Goal: Task Accomplishment & Management: Complete application form

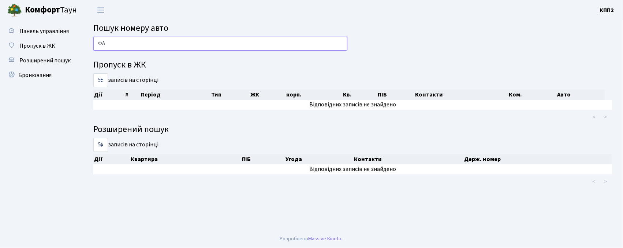
type input "ФА"
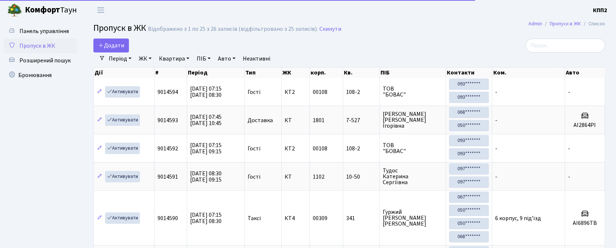
select select "25"
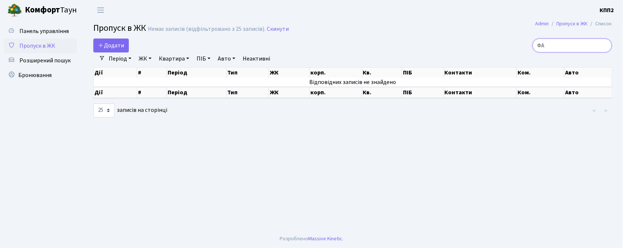
type input "Ф"
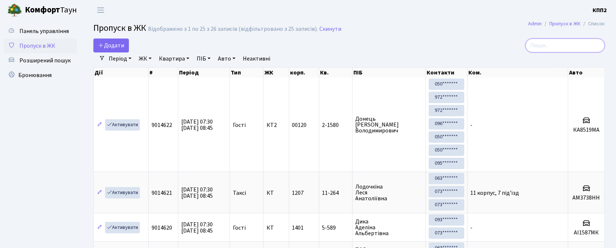
click at [563, 46] on input "search" at bounding box center [565, 45] width 79 height 14
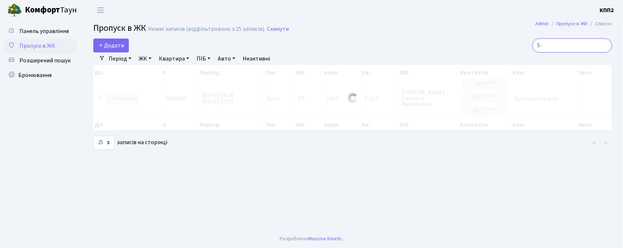
type input "5"
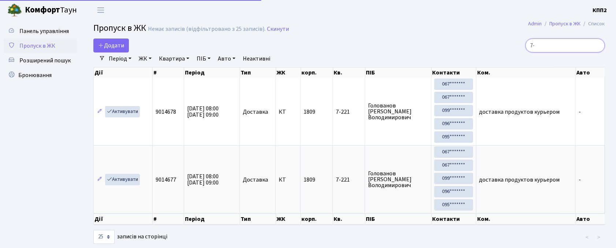
type input "7"
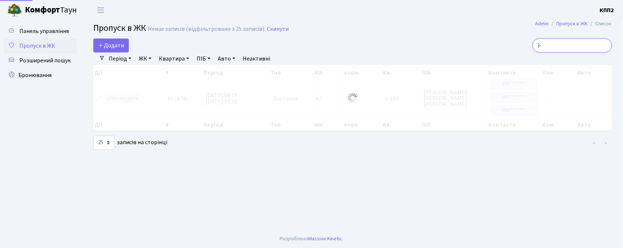
type input "3"
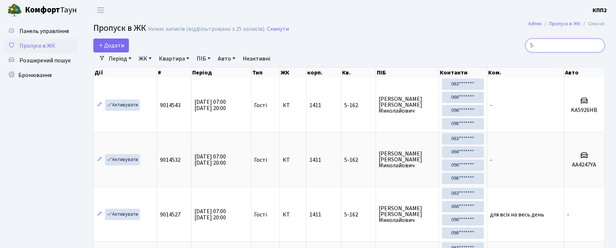
type input "5"
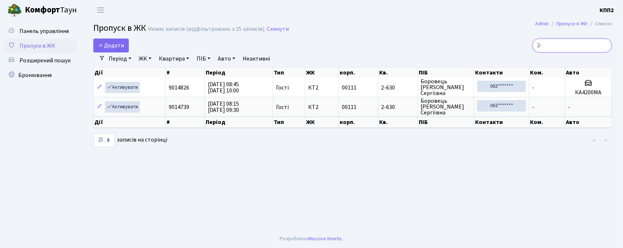
type input "2"
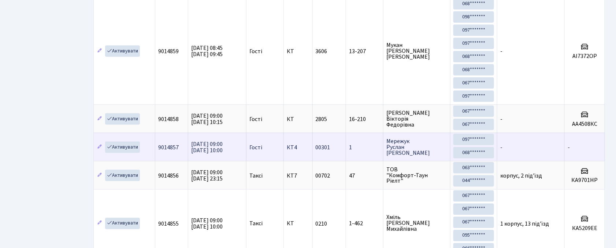
scroll to position [342, 0]
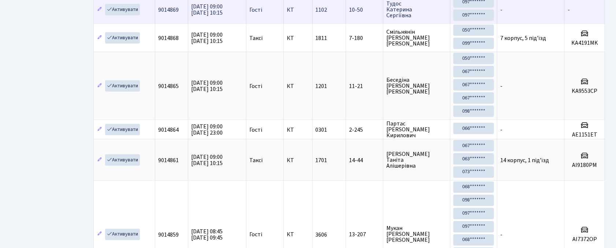
type input "1"
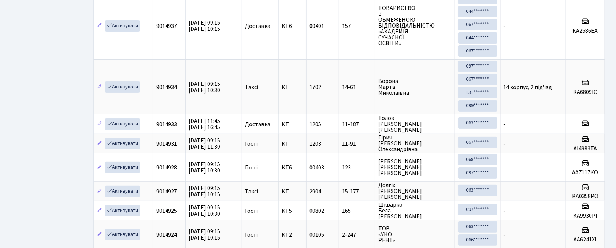
scroll to position [0, 0]
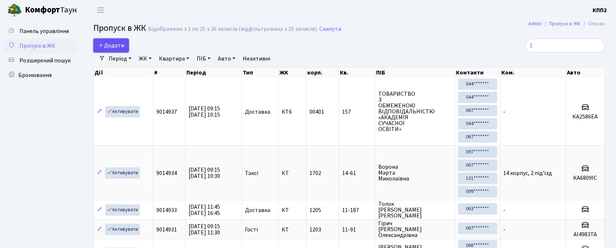
click at [112, 41] on span "Додати" at bounding box center [111, 45] width 26 height 8
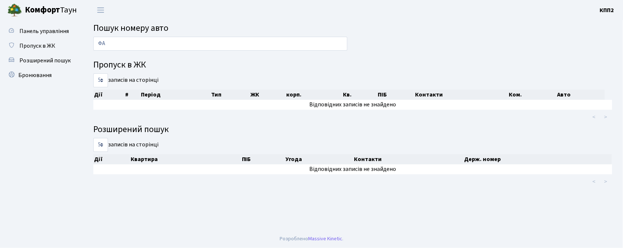
type input "Ф"
type input "8"
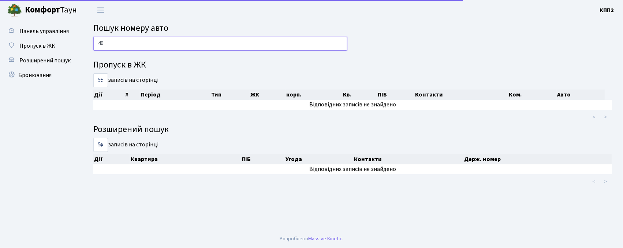
type input "4"
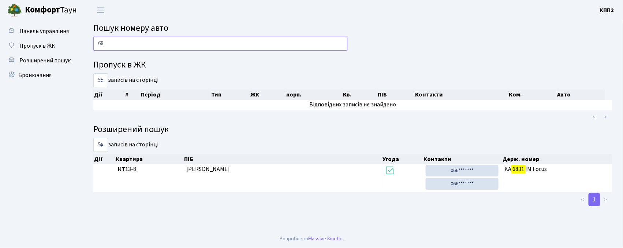
type input "6"
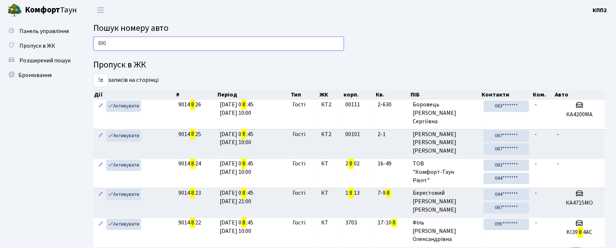
type input "8907"
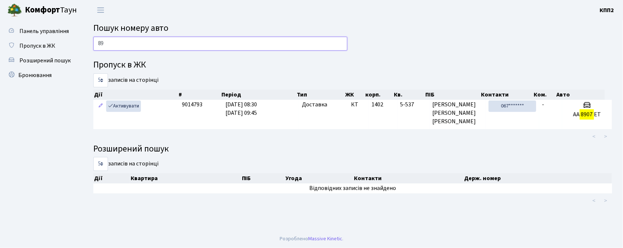
type input "8"
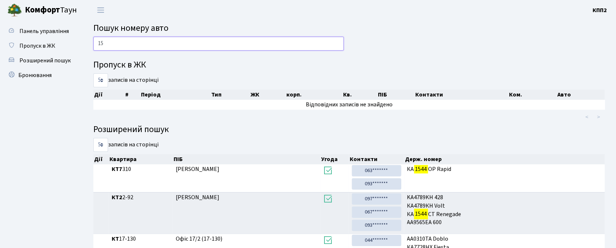
type input "1"
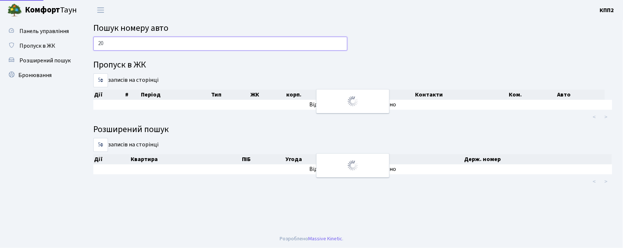
type input "2"
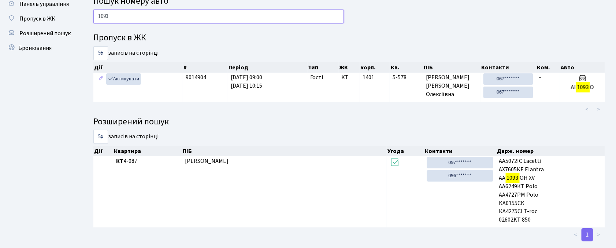
scroll to position [40, 0]
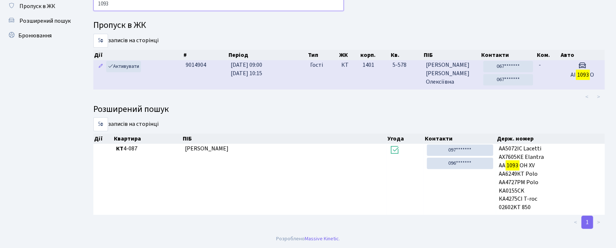
type input "1093"
click at [570, 79] on td "АІ 1093 О" at bounding box center [582, 74] width 45 height 29
click at [379, 75] on td "1401" at bounding box center [375, 74] width 30 height 29
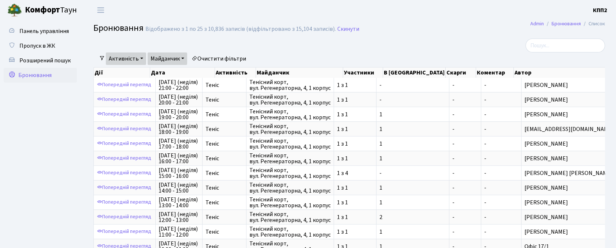
select select "25"
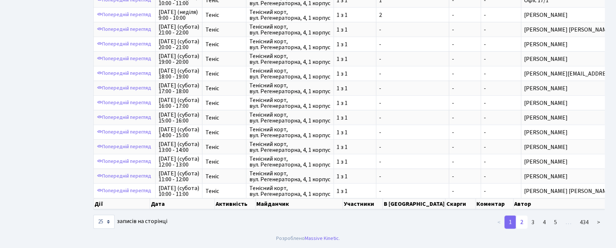
click at [519, 222] on link "2" at bounding box center [522, 221] width 12 height 13
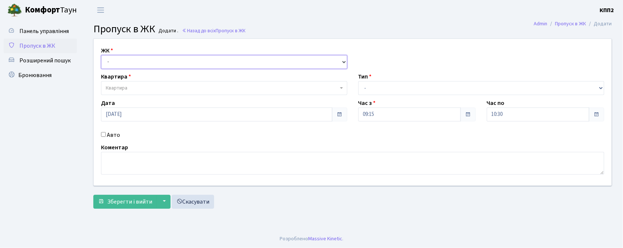
click at [114, 59] on select "- КТ, вул. Регенераторна, 4 КТ2, просп. [STREET_ADDRESS] [STREET_ADDRESS] [PERS…" at bounding box center [224, 62] width 246 height 14
select select "271"
click at [101, 55] on select "- КТ, вул. Регенераторна, 4 КТ2, просп. Соборності, 17 КТ3, вул. Березнева, 16 …" at bounding box center [224, 62] width 246 height 14
select select
click at [122, 89] on span "Квартира" at bounding box center [117, 87] width 22 height 7
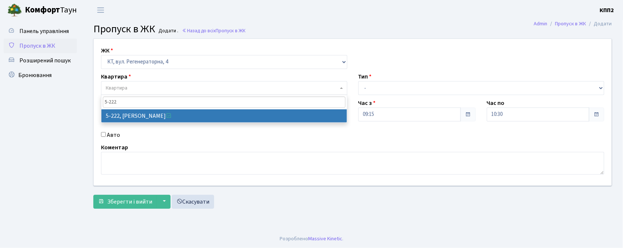
type input "5-222"
select select "2300"
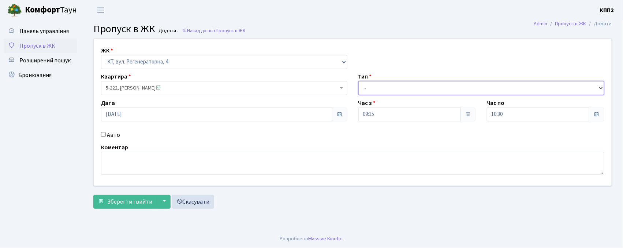
click at [365, 89] on select "- Доставка Таксі Гості Сервіс" at bounding box center [482, 88] width 246 height 14
select select "3"
click at [359, 81] on select "- Доставка Таксі Гості Сервіс" at bounding box center [482, 88] width 246 height 14
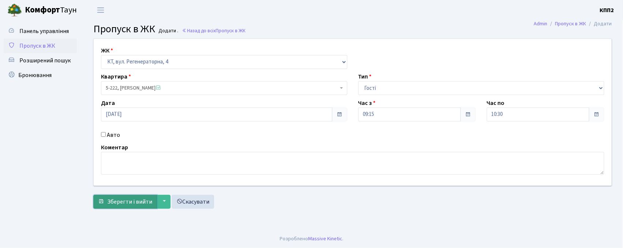
click at [113, 207] on button "Зберегти і вийти" at bounding box center [125, 201] width 64 height 14
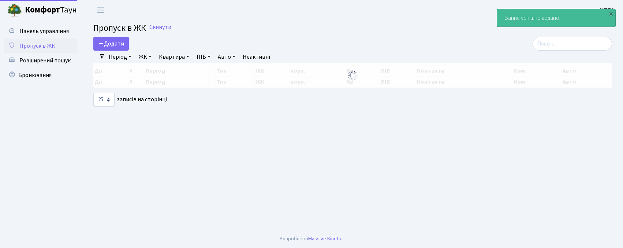
select select "25"
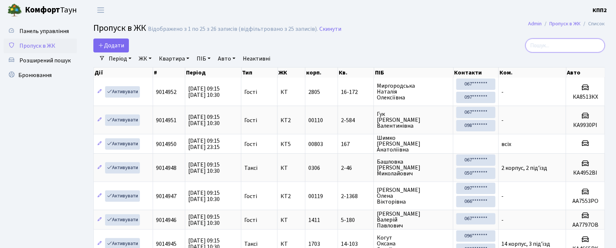
drag, startPoint x: 566, startPoint y: 41, endPoint x: 561, endPoint y: 42, distance: 5.1
click at [566, 41] on input "search" at bounding box center [565, 45] width 79 height 14
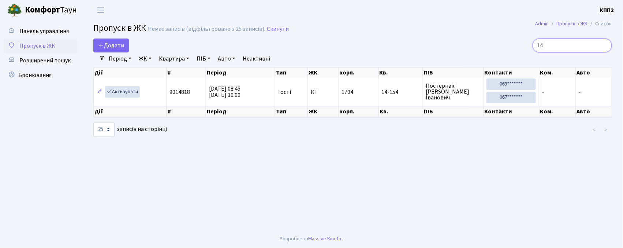
type input "1"
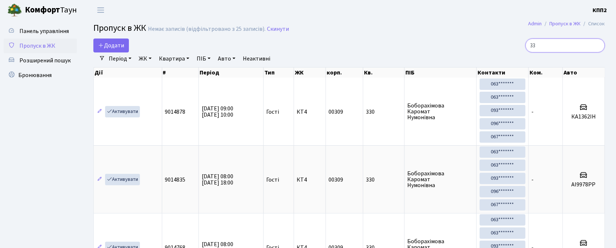
type input "3"
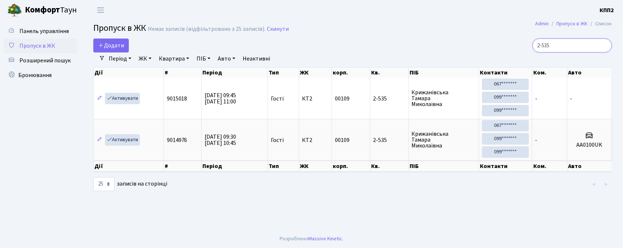
type input "2-535"
click at [118, 38] on main "Admin Пропуск в ЖК Список Пропуск в ЖК Немає записів (відфільтровано з 25 запис…" at bounding box center [352, 124] width 541 height 209
click at [118, 42] on span "Додати" at bounding box center [111, 45] width 26 height 8
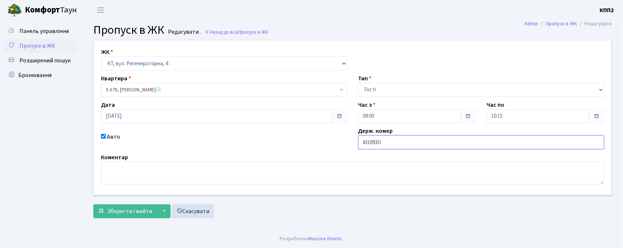
click at [394, 144] on input "АІ1093О" at bounding box center [482, 142] width 246 height 14
type input "АІ1093ОІ"
click at [132, 216] on button "Зберегти і вийти" at bounding box center [125, 211] width 64 height 14
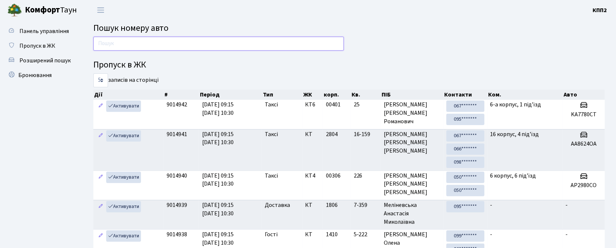
click at [170, 42] on input "text" at bounding box center [218, 44] width 251 height 14
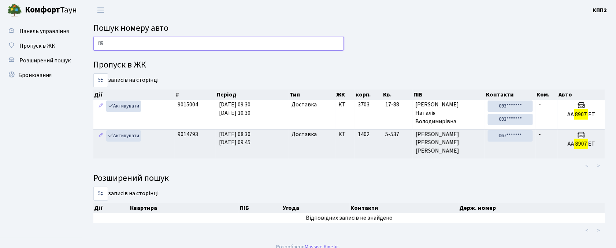
type input "8"
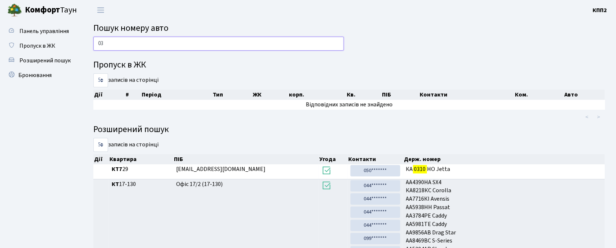
type input "0"
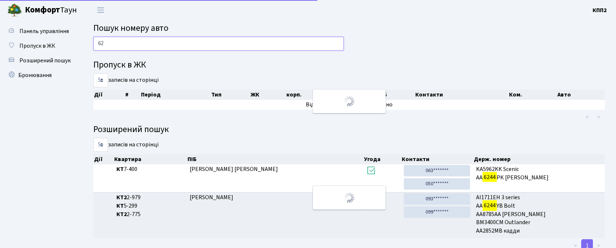
type input "6"
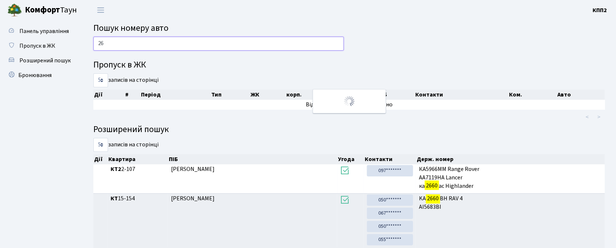
type input "2"
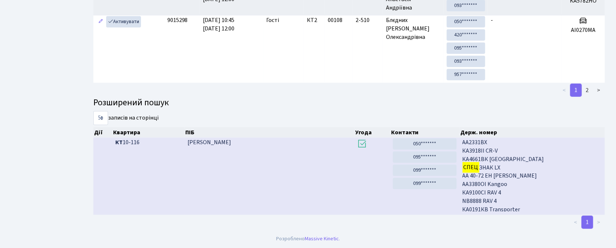
scroll to position [27, 0]
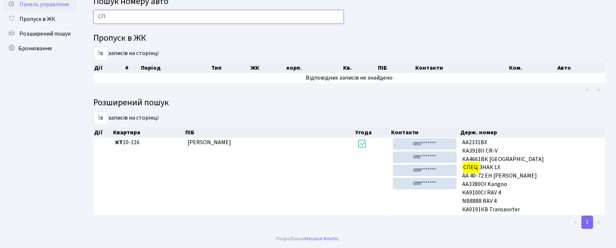
type input "С"
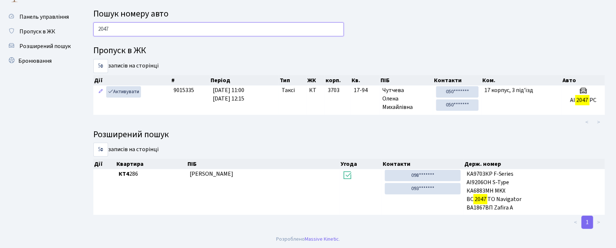
scroll to position [15, 0]
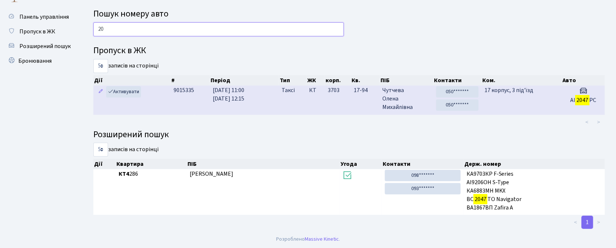
type input "2"
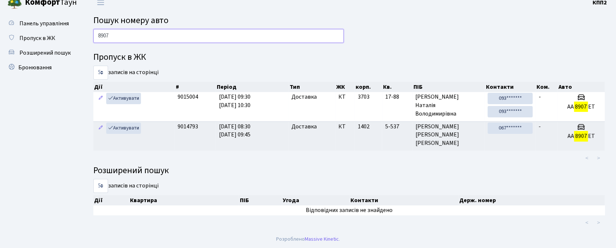
scroll to position [0, 0]
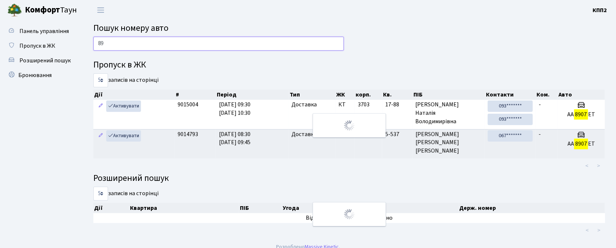
type input "8"
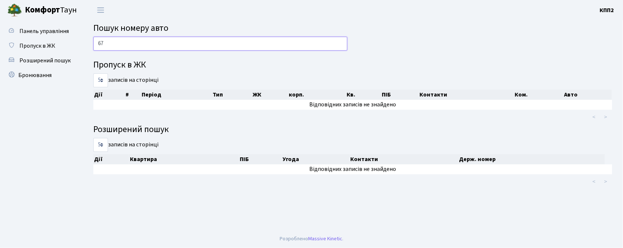
type input "6"
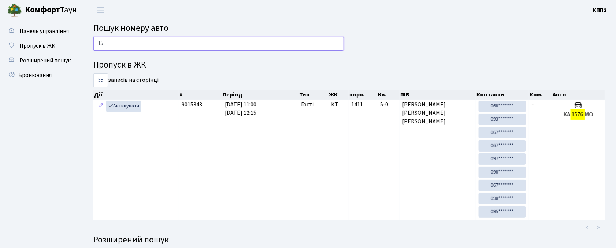
type input "1"
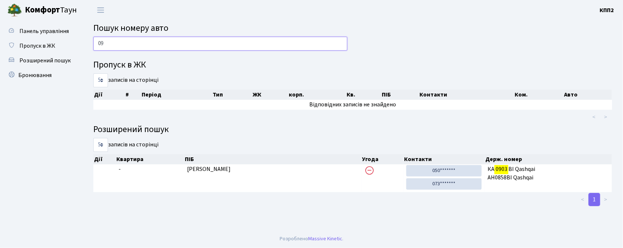
type input "0"
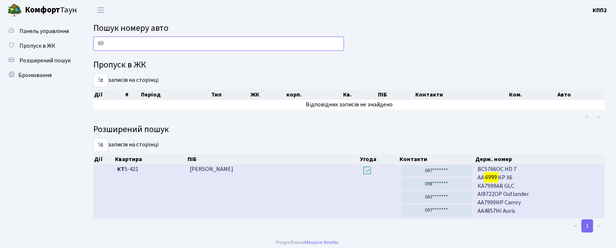
type input "6"
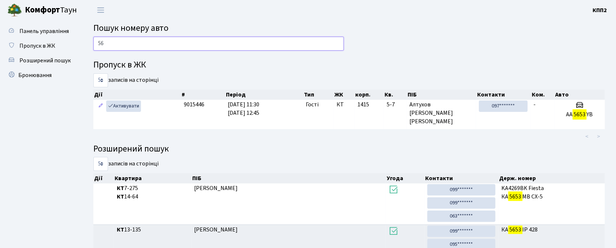
type input "5"
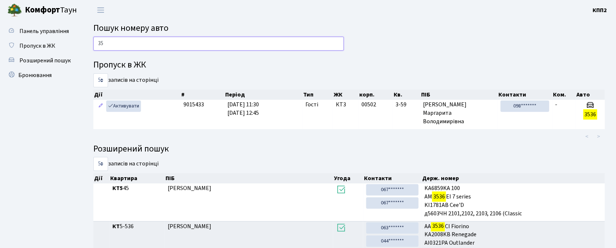
type input "3"
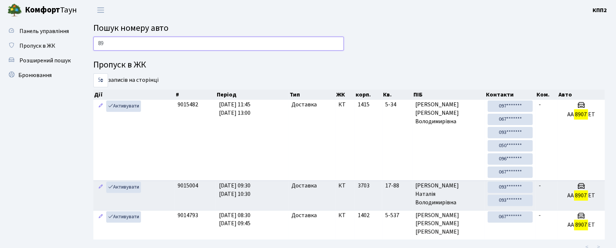
type input "8"
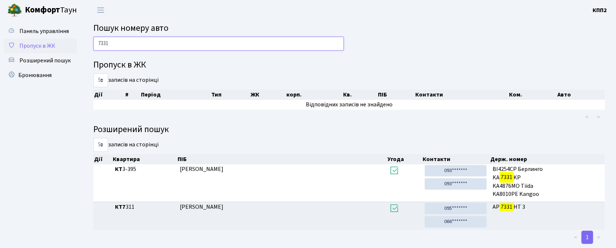
type input "7331"
click at [41, 46] on span "Пропуск в ЖК" at bounding box center [37, 46] width 36 height 8
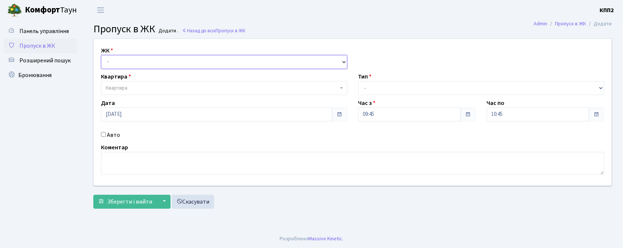
click at [136, 65] on select "- КТ, вул. Регенераторна, 4 КТ2, просп. Соборності, 17 КТ3, вул. Березнева, 16 …" at bounding box center [224, 62] width 246 height 14
select select "271"
click at [101, 55] on select "- КТ, вул. Регенераторна, 4 КТ2, просп. Соборності, 17 КТ3, вул. Березнева, 16 …" at bounding box center [224, 62] width 246 height 14
select select
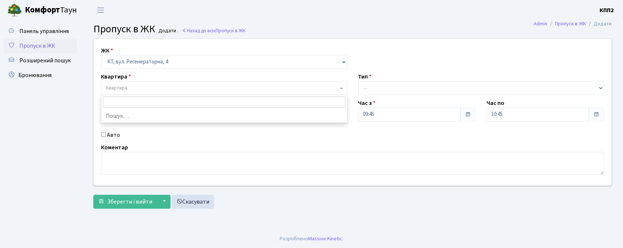
click at [133, 86] on span "Квартира" at bounding box center [222, 87] width 233 height 7
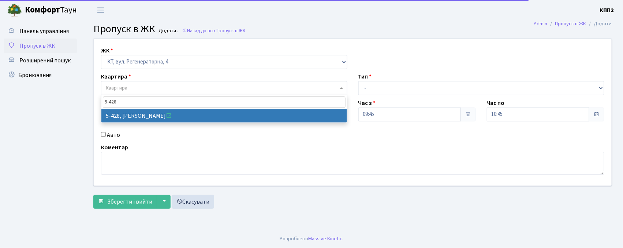
type input "5-428"
select select "2117"
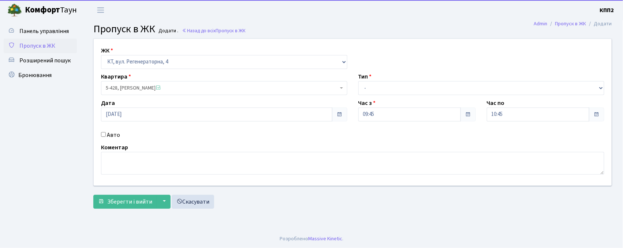
click at [105, 137] on div "Авто" at bounding box center [224, 134] width 257 height 9
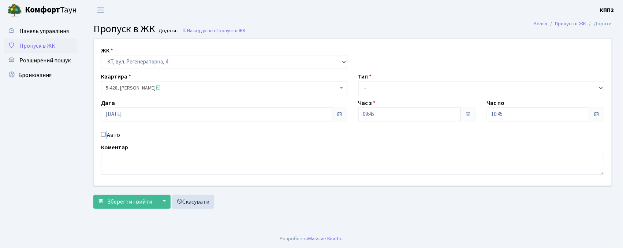
click at [105, 137] on div "Авто" at bounding box center [224, 134] width 257 height 9
click at [103, 135] on input "Авто" at bounding box center [103, 134] width 5 height 5
checkbox input "true"
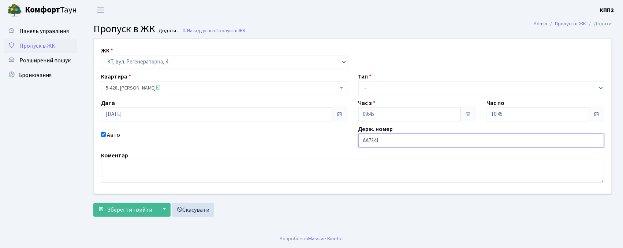
type input "АА7341РА"
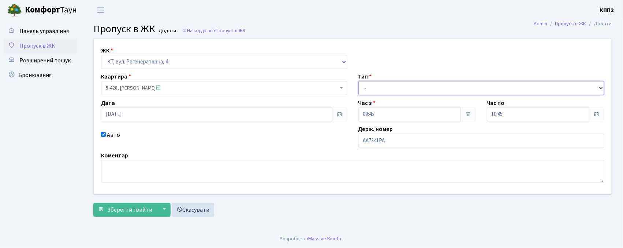
click at [412, 91] on select "- Доставка Таксі Гості Сервіс" at bounding box center [482, 88] width 246 height 14
select select "3"
click at [359, 81] on select "- Доставка Таксі Гості Сервіс" at bounding box center [482, 88] width 246 height 14
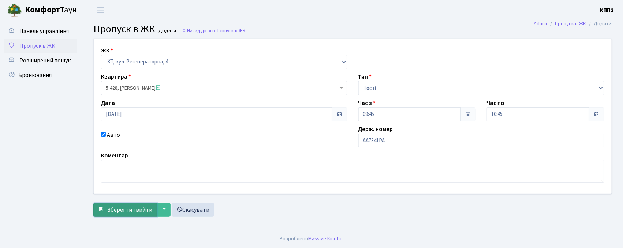
click at [124, 213] on span "Зберегти і вийти" at bounding box center [129, 209] width 45 height 8
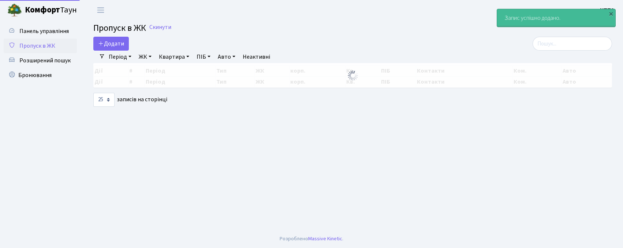
select select "25"
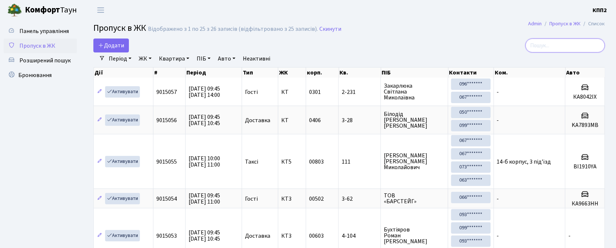
drag, startPoint x: 554, startPoint y: 47, endPoint x: 550, endPoint y: 50, distance: 5.3
click at [553, 48] on input "search" at bounding box center [565, 45] width 79 height 14
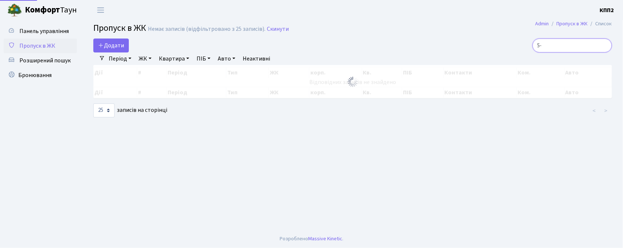
type input "5"
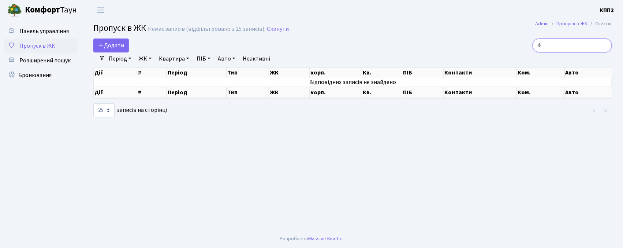
type input "4"
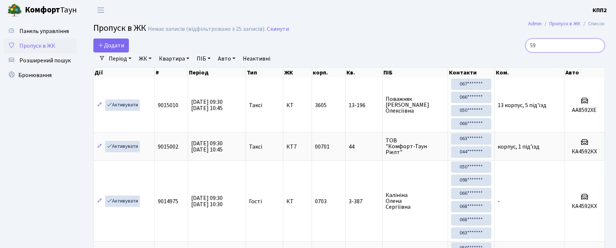
type input "5"
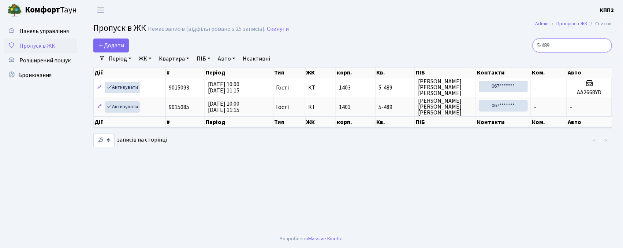
type input "5-489"
click at [111, 37] on main "Admin Пропуск в ЖК Список Пропуск в ЖК Немає записів (відфільтровано з 25 запис…" at bounding box center [352, 124] width 541 height 209
click at [109, 42] on span "Додати" at bounding box center [111, 45] width 26 height 8
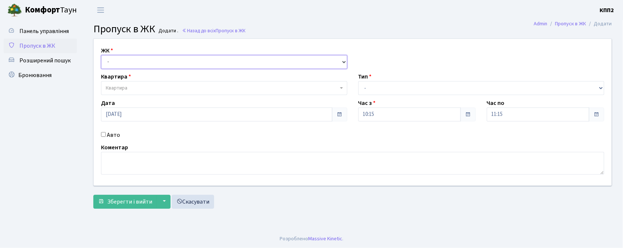
drag, startPoint x: 105, startPoint y: 59, endPoint x: 112, endPoint y: 64, distance: 7.8
click at [105, 59] on select "- КТ, вул. Регенераторна, 4 КТ2, просп. [STREET_ADDRESS] [STREET_ADDRESS] [PERS…" at bounding box center [224, 62] width 246 height 14
select select "271"
click at [101, 55] on select "- КТ, вул. Регенераторна, 4 КТ2, просп. [STREET_ADDRESS] [STREET_ADDRESS] [PERS…" at bounding box center [224, 62] width 246 height 14
select select
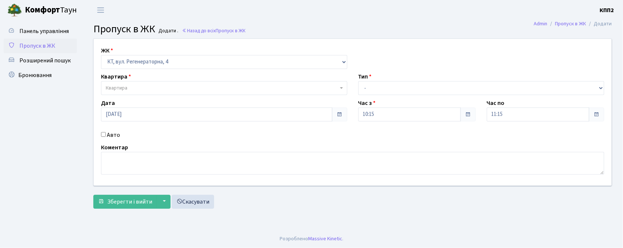
click at [133, 88] on span "Квартира" at bounding box center [222, 87] width 233 height 7
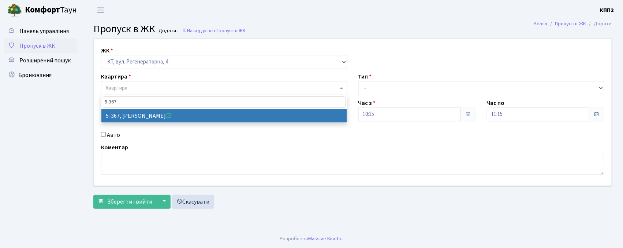
type input "5-367"
select select "2202"
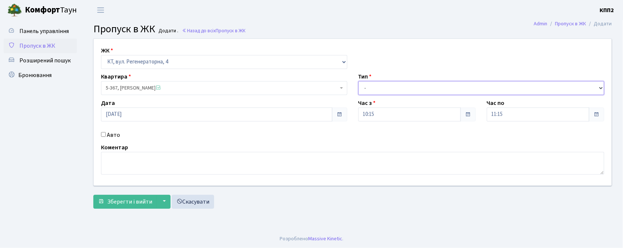
click at [407, 93] on select "- Доставка Таксі Гості Сервіс" at bounding box center [482, 88] width 246 height 14
select select "3"
click at [359, 81] on select "- Доставка Таксі Гості Сервіс" at bounding box center [482, 88] width 246 height 14
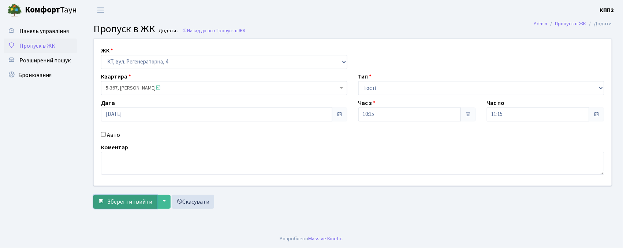
click at [128, 196] on button "Зберегти і вийти" at bounding box center [125, 201] width 64 height 14
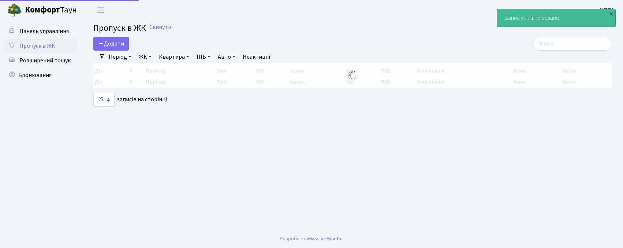
select select "25"
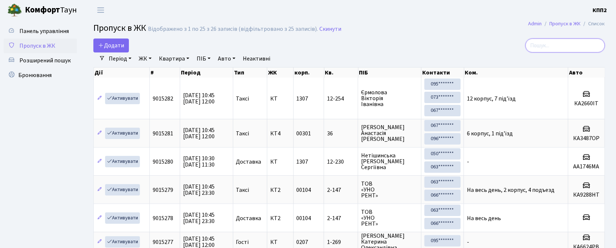
click at [551, 47] on input "search" at bounding box center [565, 45] width 79 height 14
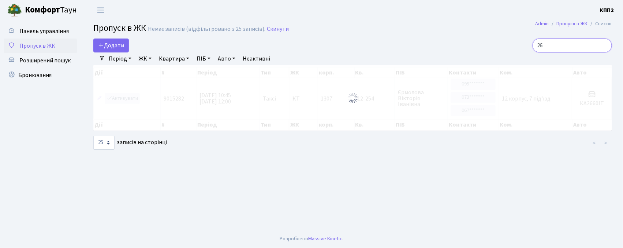
type input "2"
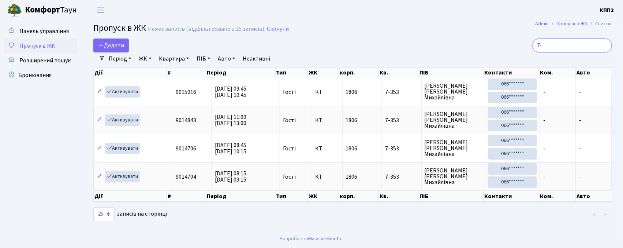
type input "7"
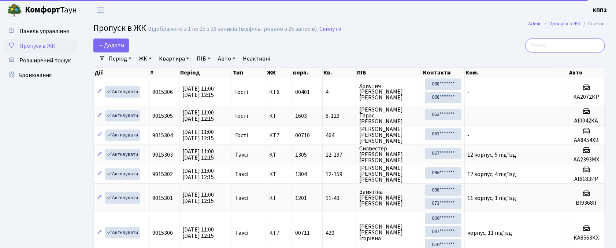
click at [554, 42] on input "search" at bounding box center [565, 45] width 79 height 14
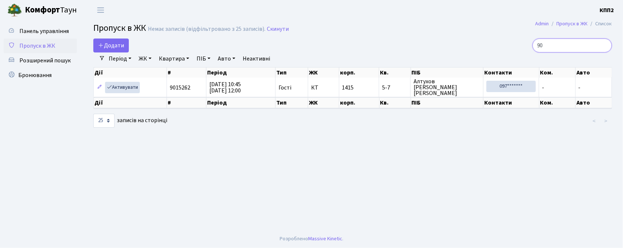
type input "9"
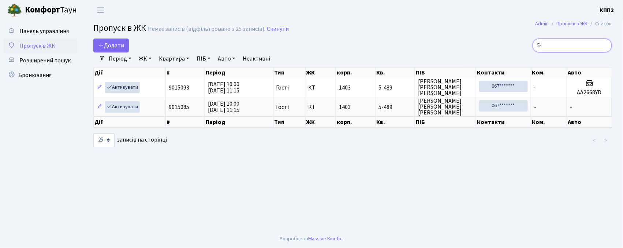
type input "5"
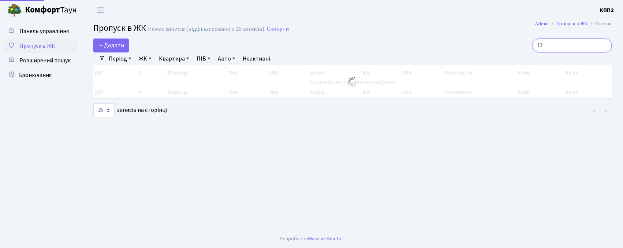
type input "1"
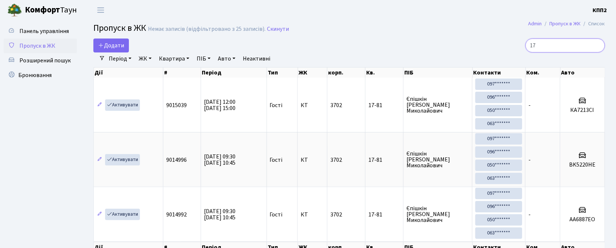
type input "1"
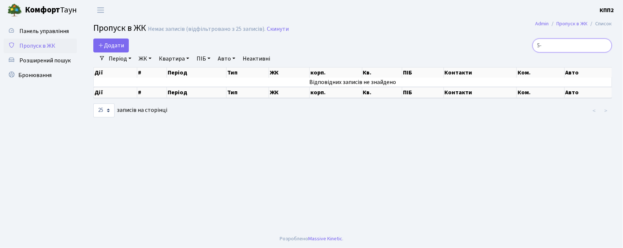
type input "5"
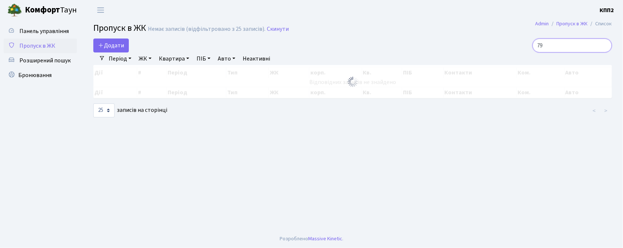
type input "7"
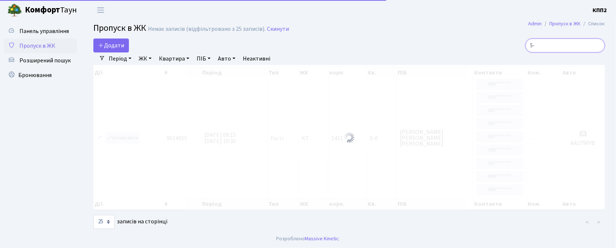
type input "5"
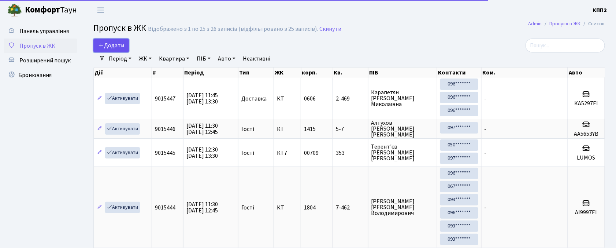
click at [116, 43] on span "Додати" at bounding box center [111, 45] width 26 height 8
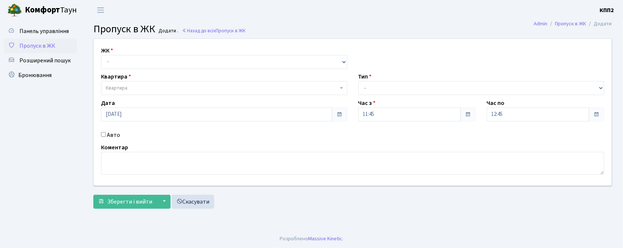
select select "271"
click at [101, 55] on select "- КТ, вул. Регенераторна, 4 КТ2, просп. Соборності, 17 КТ3, вул. Березнева, 16 …" at bounding box center [224, 62] width 246 height 14
select select
click at [119, 87] on span "Квартира" at bounding box center [117, 87] width 22 height 7
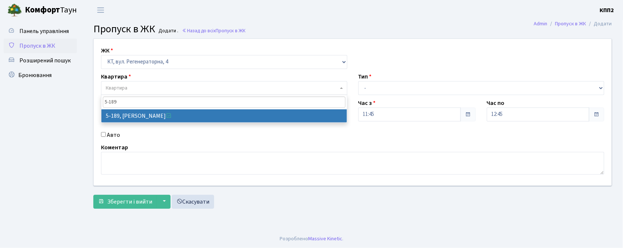
type input "5-189"
select select "2347"
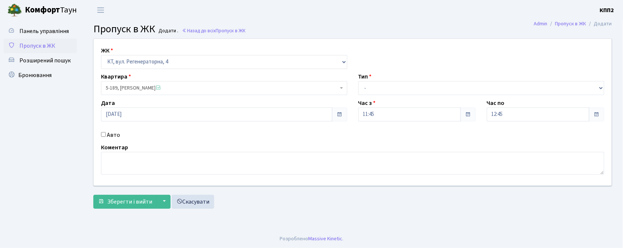
click at [103, 133] on input "Авто" at bounding box center [103, 134] width 5 height 5
checkbox input "true"
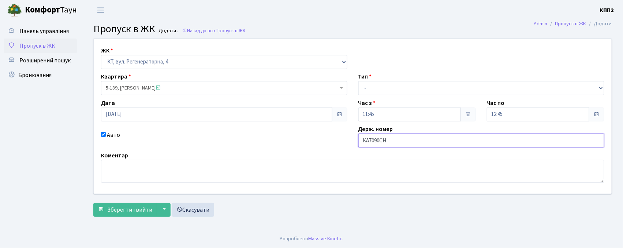
type input "КА7090СН"
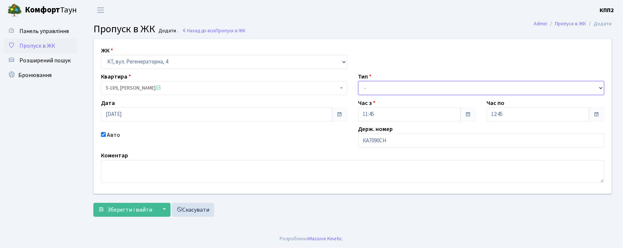
click at [385, 89] on select "- Доставка Таксі Гості Сервіс" at bounding box center [482, 88] width 246 height 14
select select "3"
click at [359, 81] on select "- Доставка Таксі Гості Сервіс" at bounding box center [482, 88] width 246 height 14
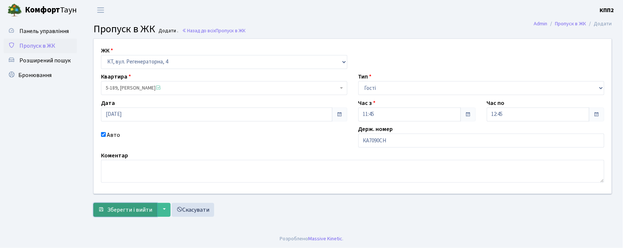
click at [124, 207] on span "Зберегти і вийти" at bounding box center [129, 209] width 45 height 8
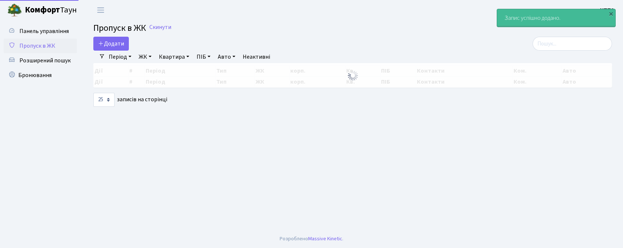
select select "25"
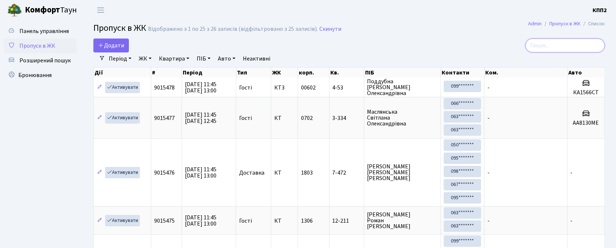
click at [550, 42] on input "search" at bounding box center [565, 45] width 79 height 14
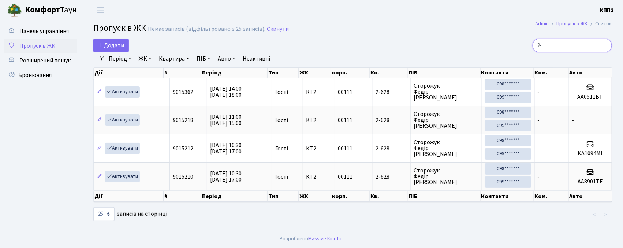
type input "2"
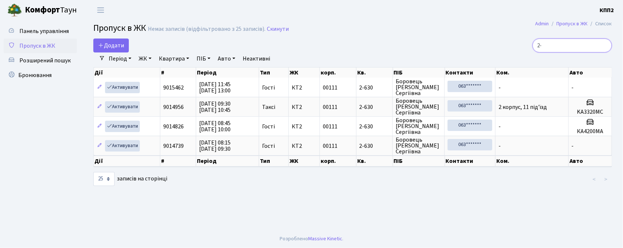
type input "2"
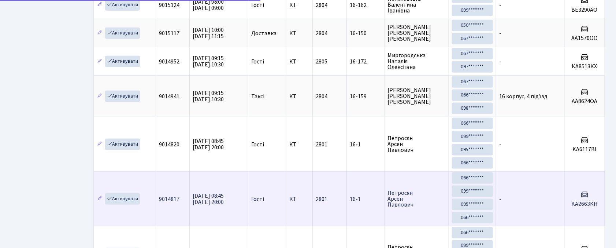
scroll to position [293, 0]
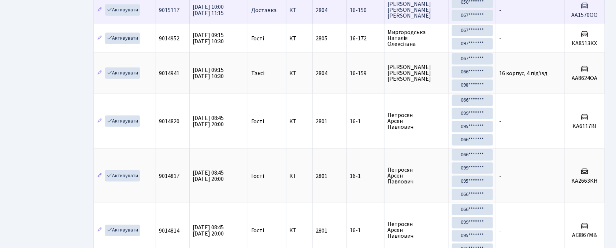
type input "16-1"
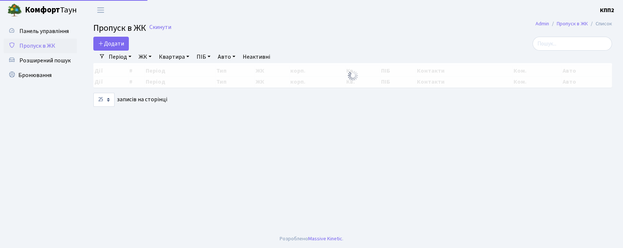
select select "25"
click at [118, 44] on span "Додати" at bounding box center [111, 44] width 26 height 8
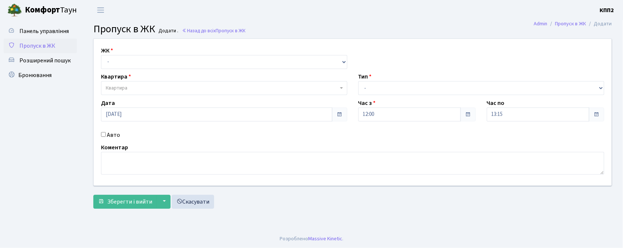
click at [104, 135] on input "Авто" at bounding box center [103, 134] width 5 height 5
checkbox input "true"
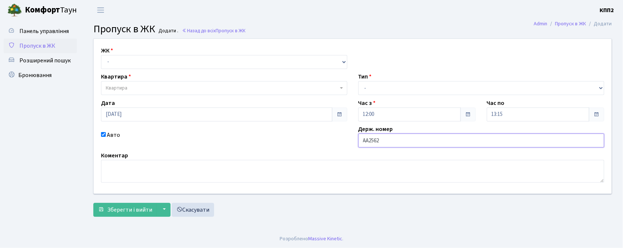
type input "АА2562ТЕ"
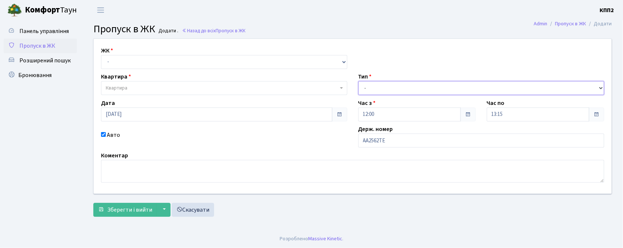
drag, startPoint x: 434, startPoint y: 91, endPoint x: 438, endPoint y: 94, distance: 5.2
click at [435, 91] on select "- Доставка Таксі Гості Сервіс" at bounding box center [482, 88] width 246 height 14
select select "3"
click at [359, 81] on select "- Доставка Таксі Гості Сервіс" at bounding box center [482, 88] width 246 height 14
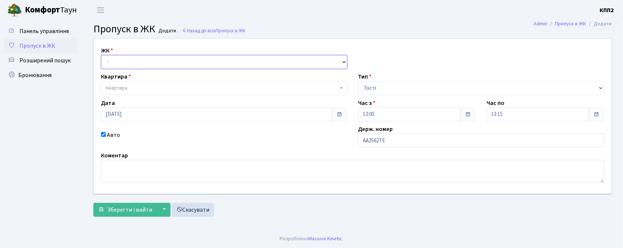
click at [203, 63] on select "- КТ, вул. Регенераторна, 4 КТ2, просп. Соборності, 17 КТ3, вул. Березнева, 16 …" at bounding box center [224, 62] width 246 height 14
select select "271"
click at [101, 55] on select "- КТ, вул. Регенераторна, 4 КТ2, просп. Соборності, 17 КТ3, вул. Березнева, 16 …" at bounding box center [224, 62] width 246 height 14
select select
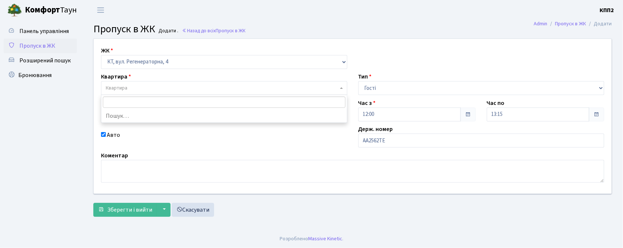
click at [185, 89] on span "Квартира" at bounding box center [222, 87] width 233 height 7
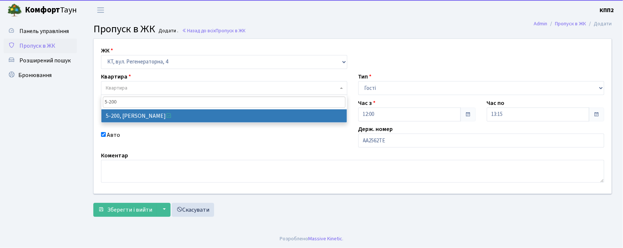
type input "5-200"
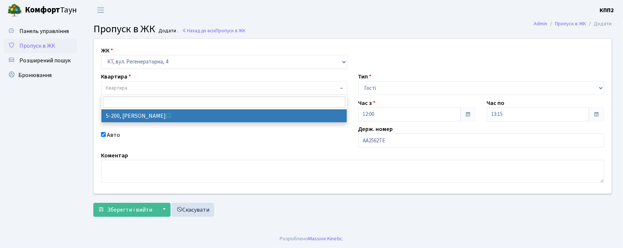
select select "2358"
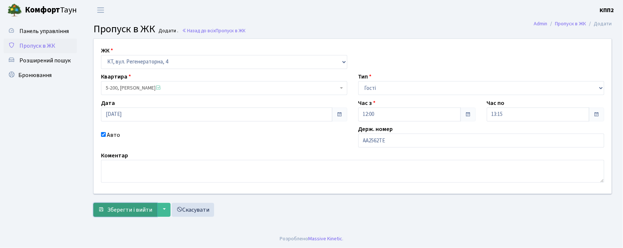
click at [110, 206] on span "Зберегти і вийти" at bounding box center [129, 209] width 45 height 8
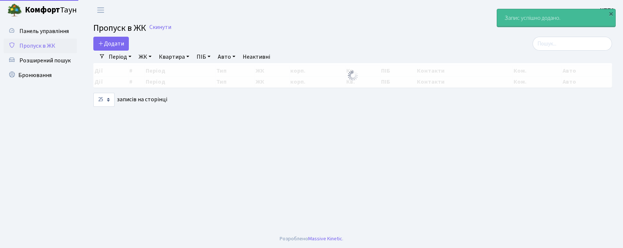
select select "25"
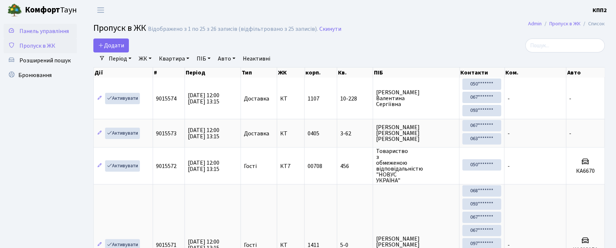
click at [45, 25] on link "Панель управління" at bounding box center [40, 31] width 73 height 15
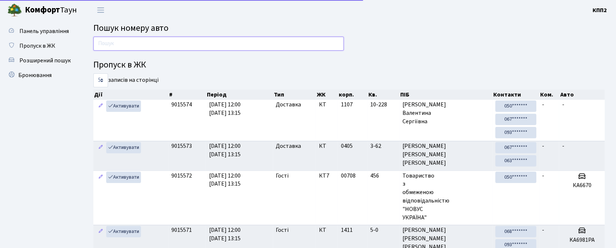
click at [131, 42] on input "text" at bounding box center [218, 44] width 251 height 14
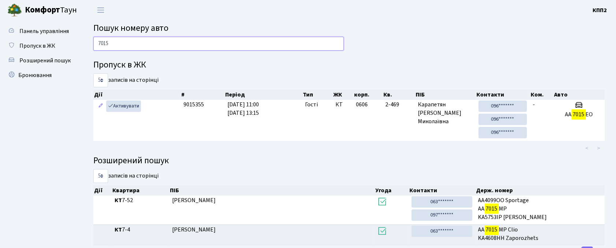
scroll to position [31, 0]
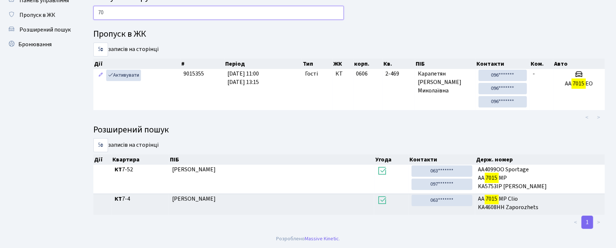
type input "7"
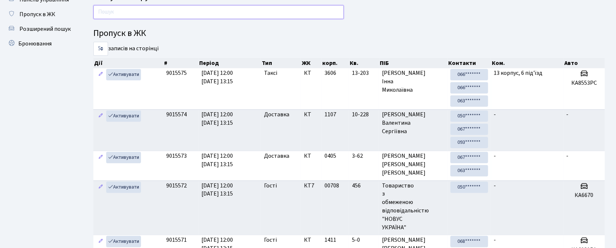
drag, startPoint x: 262, startPoint y: 14, endPoint x: 257, endPoint y: 2, distance: 12.5
click at [262, 12] on input "text" at bounding box center [218, 12] width 251 height 14
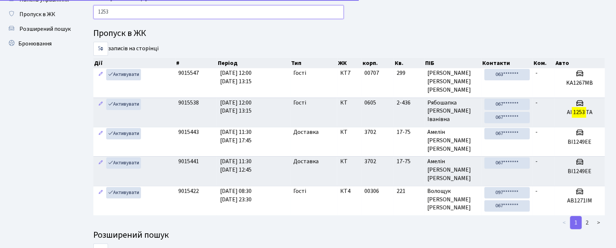
type input "1253"
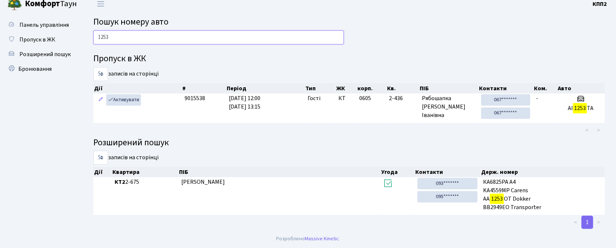
scroll to position [6, 0]
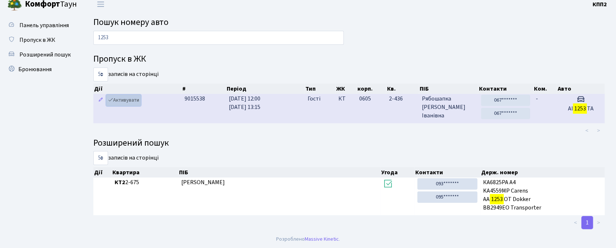
click at [128, 99] on link "Активувати" at bounding box center [123, 99] width 35 height 11
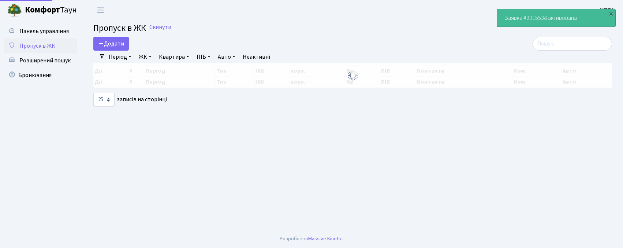
select select "25"
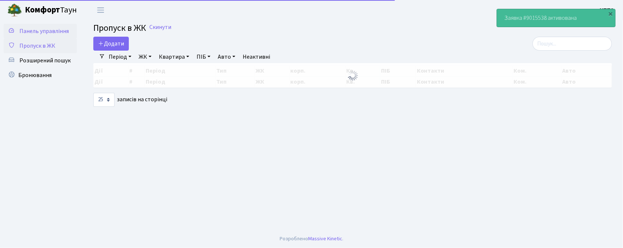
click at [53, 27] on span "Панель управління" at bounding box center [43, 31] width 49 height 8
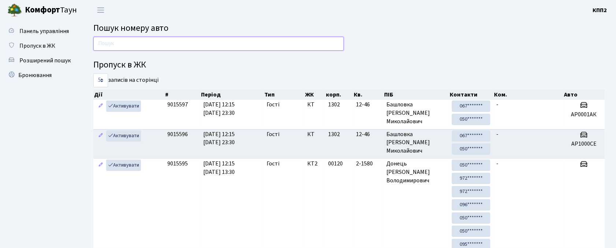
click at [213, 43] on input "text" at bounding box center [218, 44] width 251 height 14
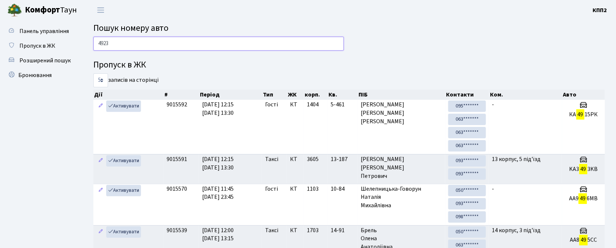
type input "4923"
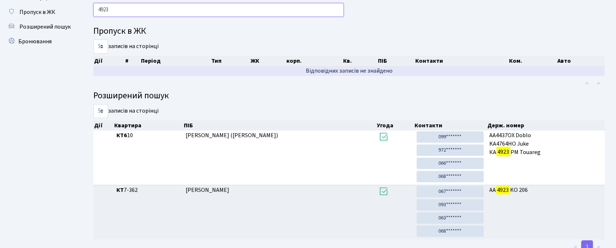
scroll to position [49, 0]
